Goal: Task Accomplishment & Management: Use online tool/utility

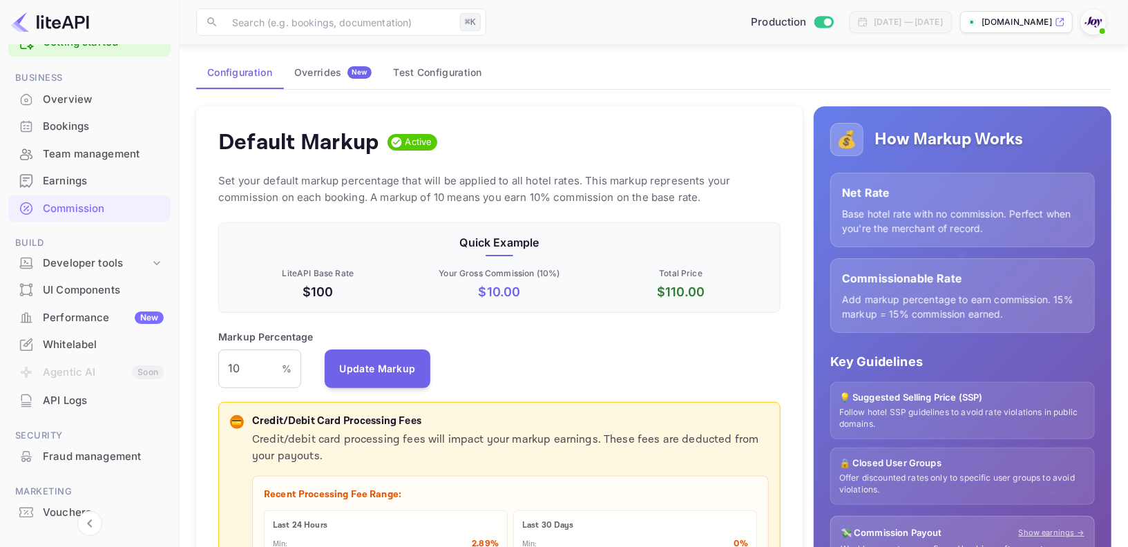
scroll to position [91, 0]
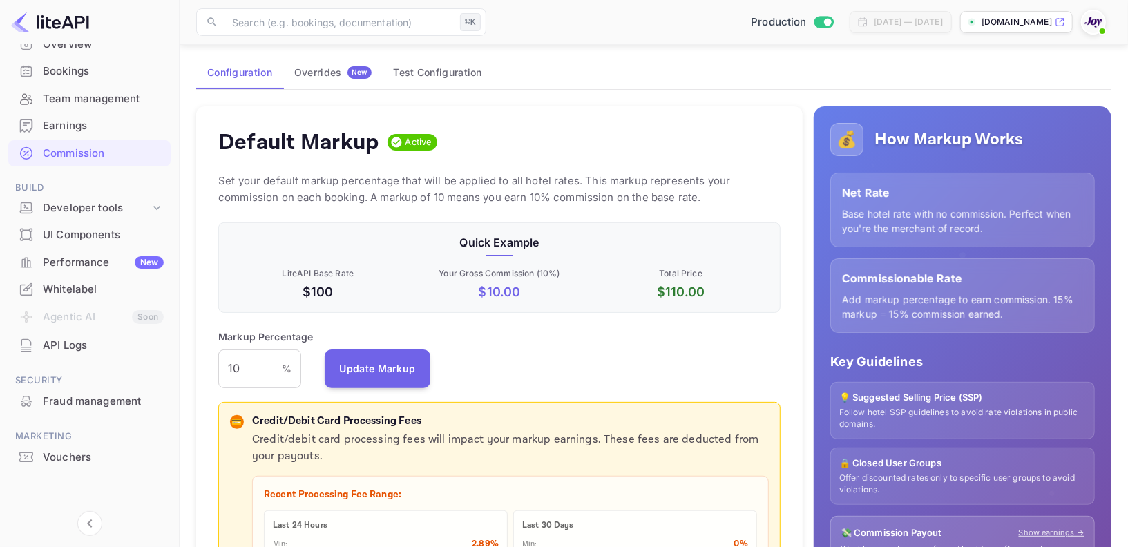
click at [66, 458] on div "Vouchers" at bounding box center [103, 458] width 121 height 16
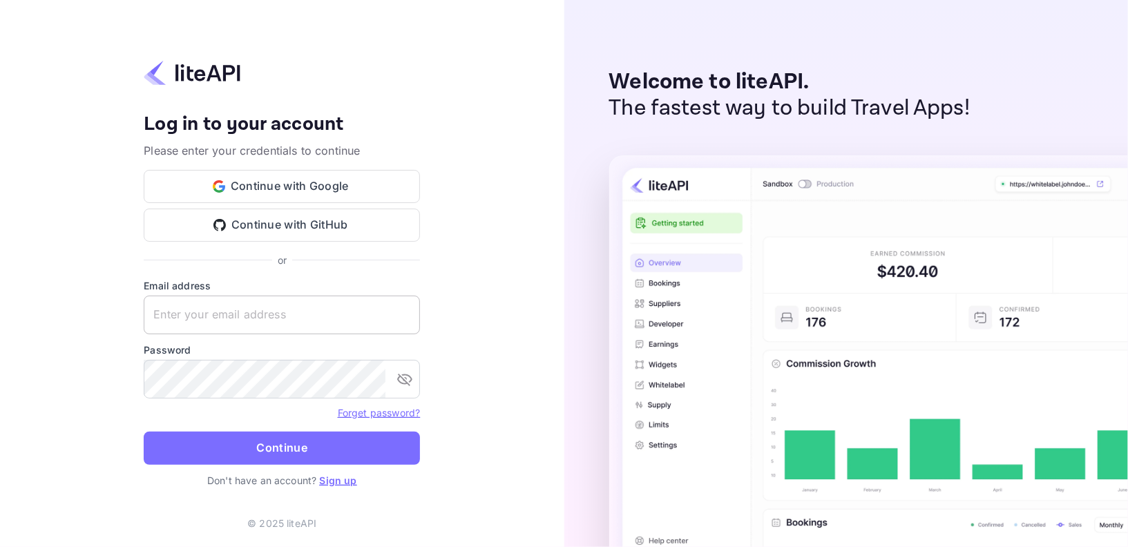
click at [260, 320] on input "text" at bounding box center [282, 315] width 276 height 39
type input "[EMAIL_ADDRESS][DOMAIN_NAME]"
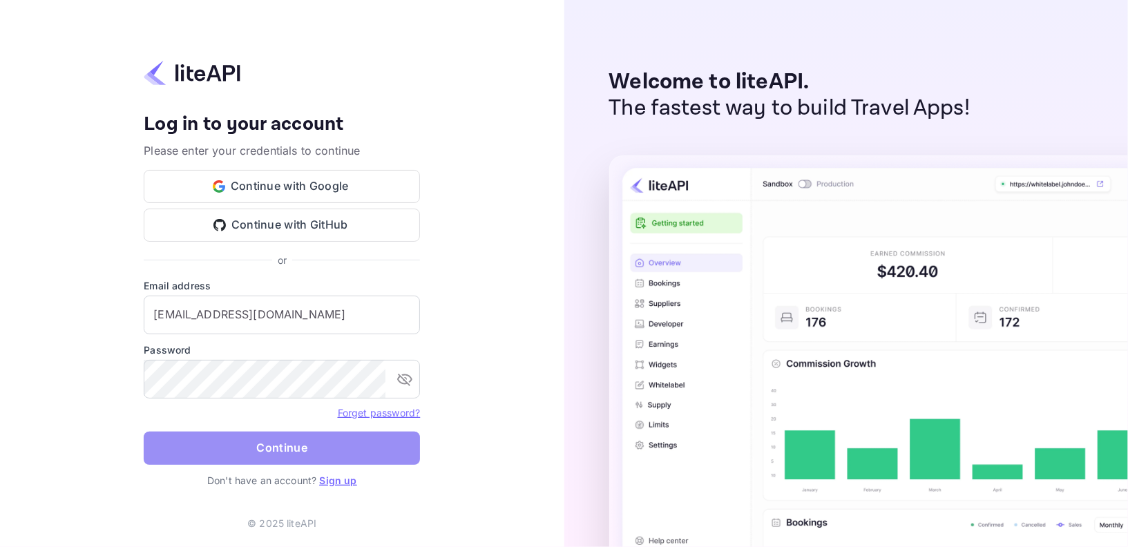
click at [244, 452] on button "Continue" at bounding box center [282, 448] width 276 height 33
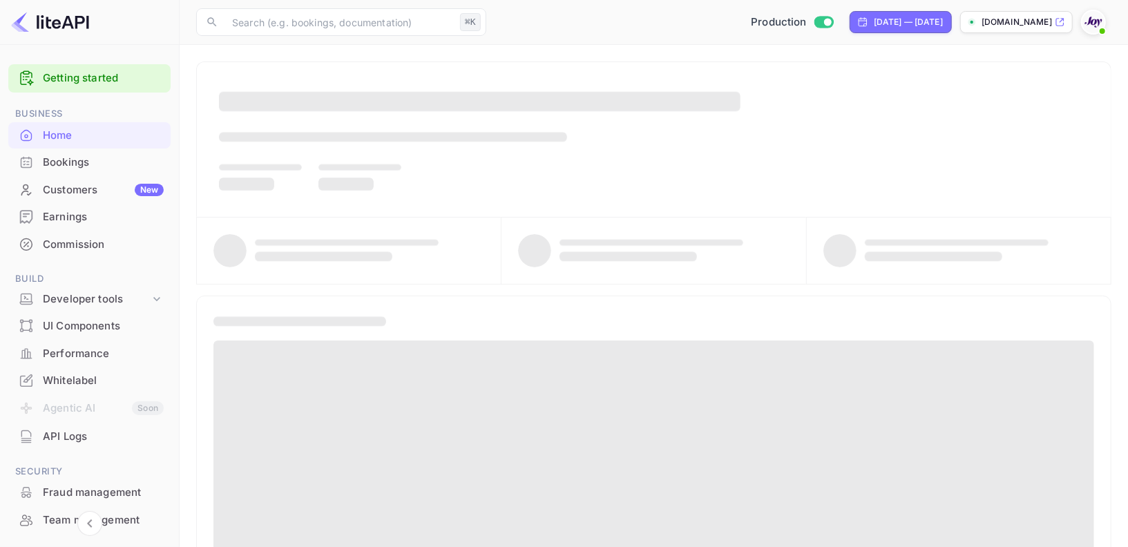
click at [92, 382] on div "Whitelabel" at bounding box center [103, 381] width 121 height 16
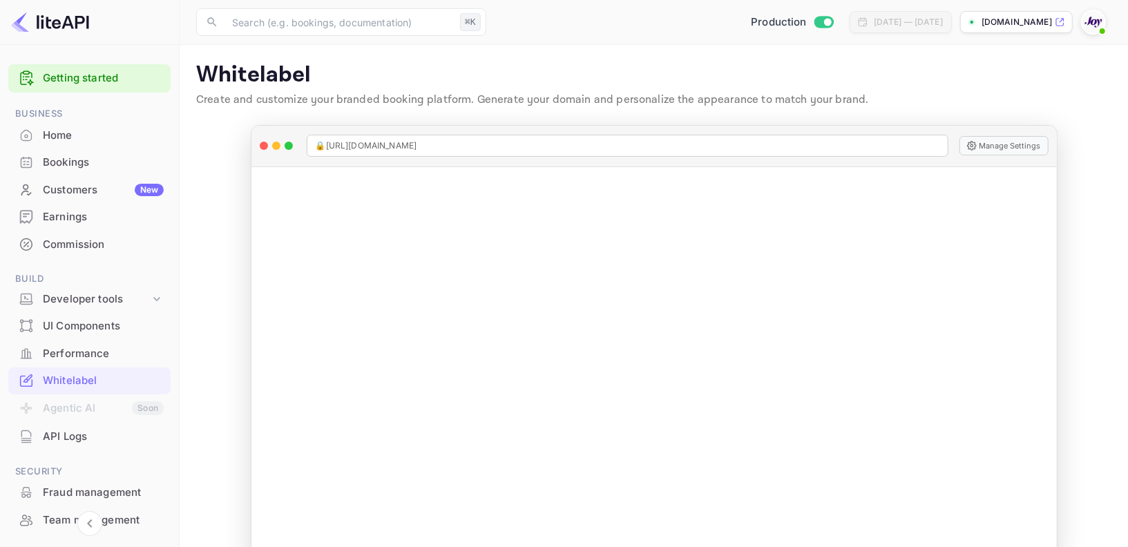
scroll to position [118, 0]
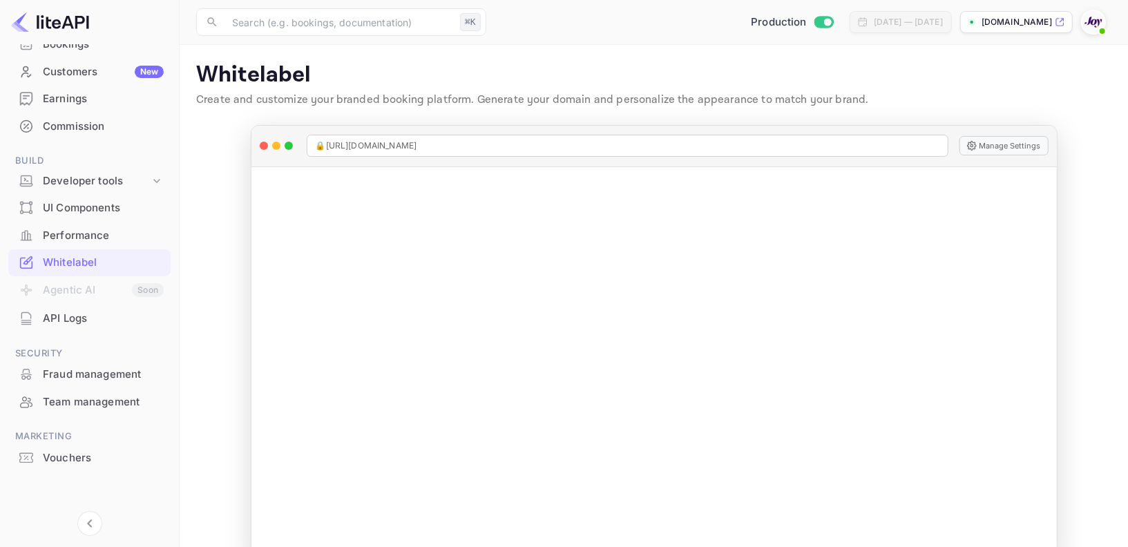
click at [79, 451] on div "Vouchers" at bounding box center [103, 458] width 121 height 16
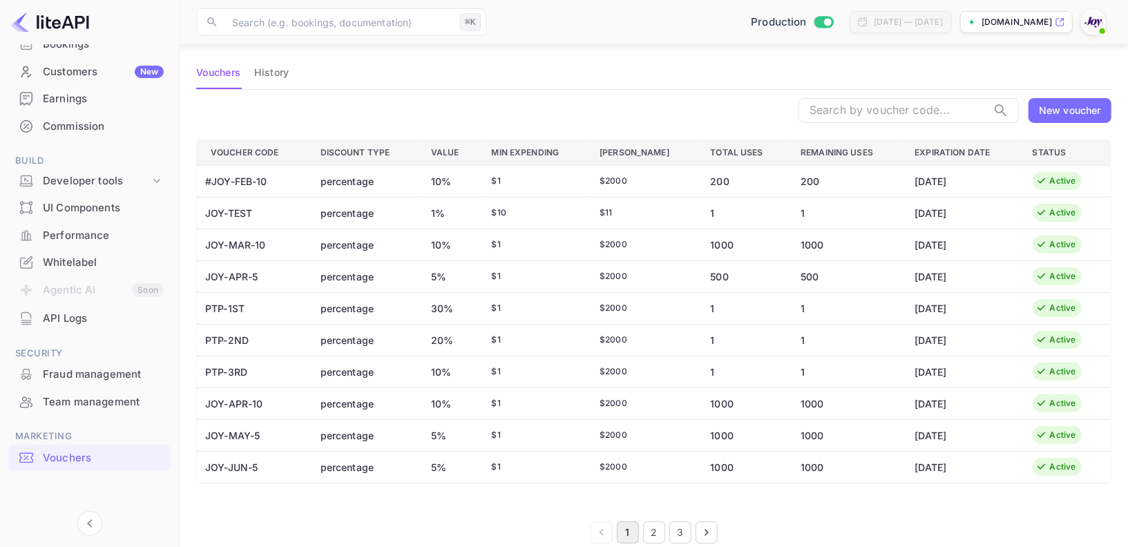
scroll to position [89, 0]
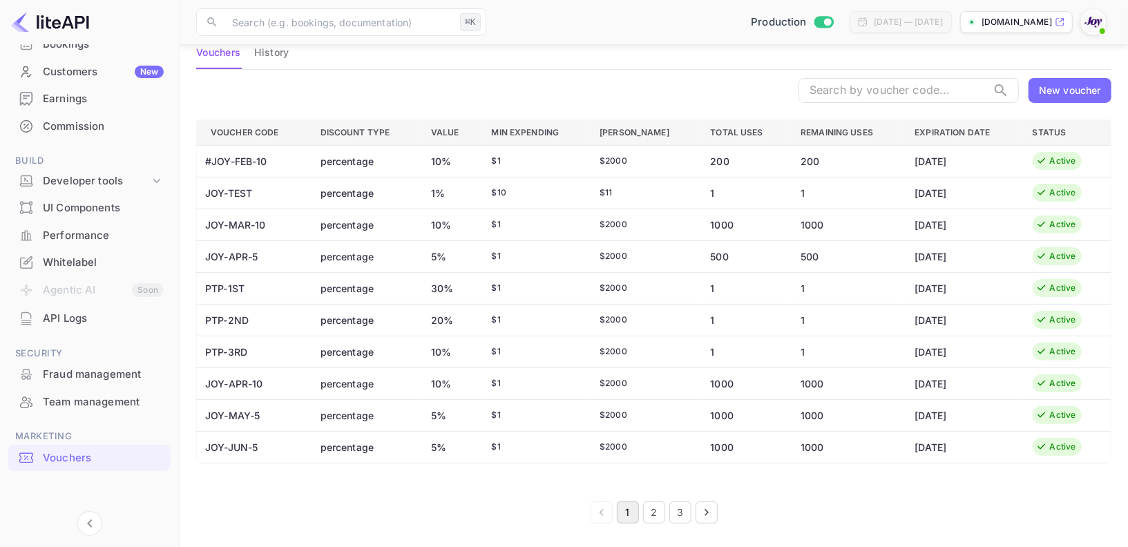
click at [653, 517] on button "2" at bounding box center [654, 512] width 22 height 22
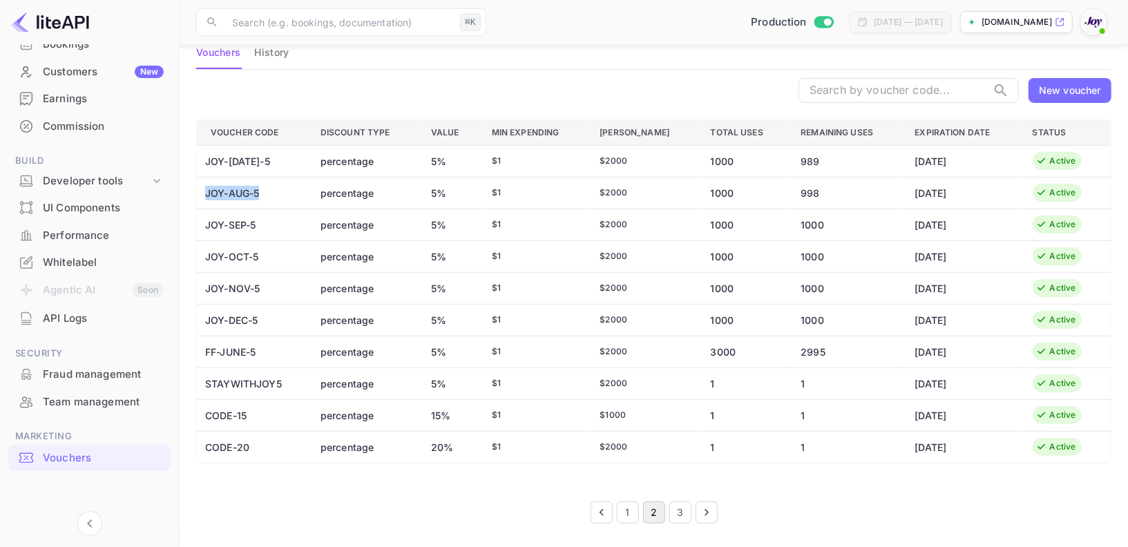
drag, startPoint x: 267, startPoint y: 191, endPoint x: 204, endPoint y: 194, distance: 62.2
click at [204, 194] on td "JOY-AUG-5" at bounding box center [253, 193] width 113 height 32
copy td "JOY-AUG-5"
